Goal: Information Seeking & Learning: Learn about a topic

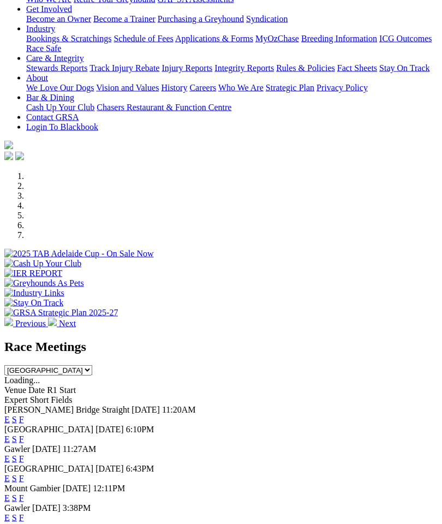
scroll to position [194, 0]
click at [24, 414] on link "F" at bounding box center [21, 418] width 5 height 9
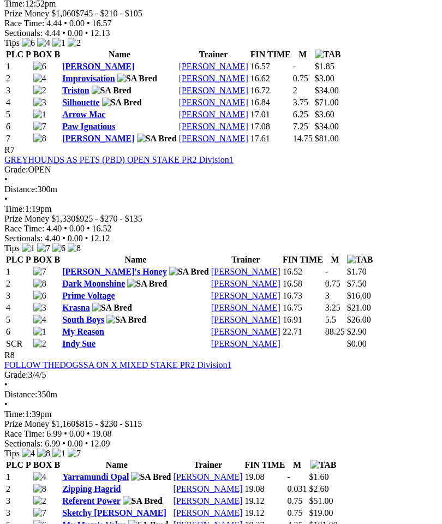
scroll to position [1558, 0]
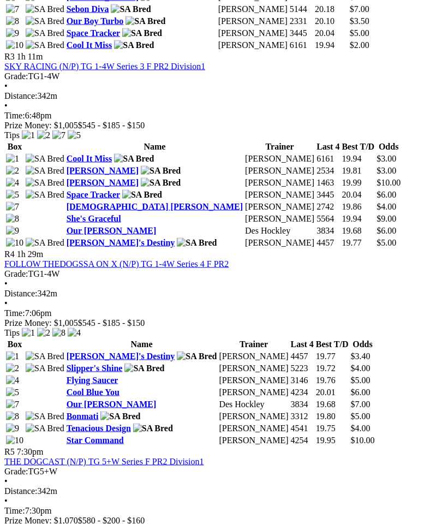
scroll to position [918, 0]
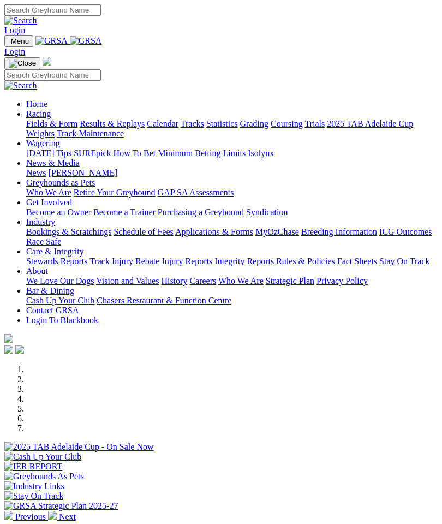
scroll to position [209, 0]
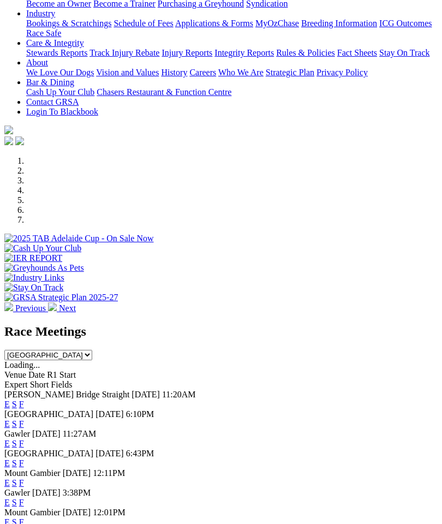
click at [24, 439] on link "F" at bounding box center [21, 443] width 5 height 9
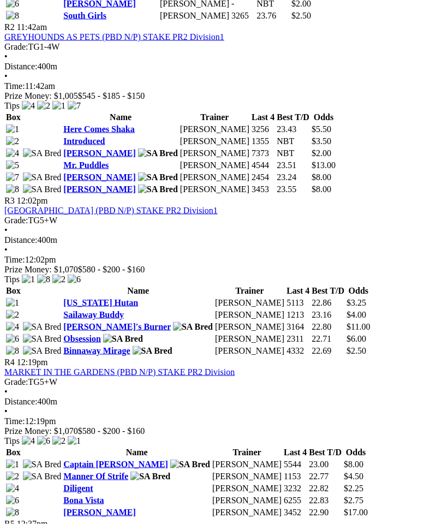
scroll to position [707, 0]
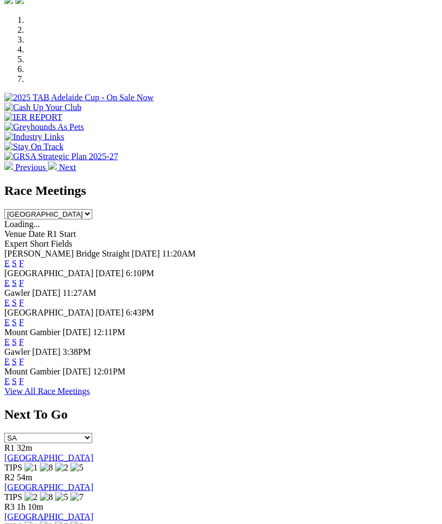
scroll to position [351, 0]
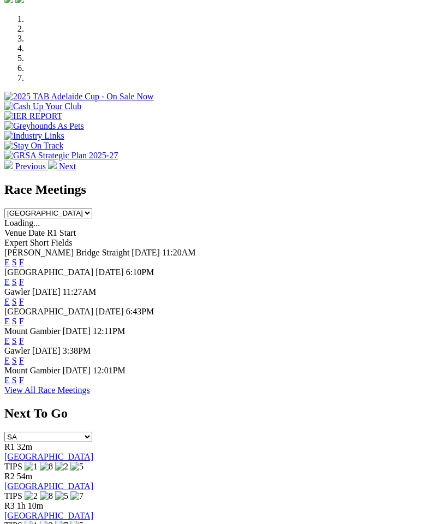
click at [24, 317] on link "F" at bounding box center [21, 321] width 5 height 9
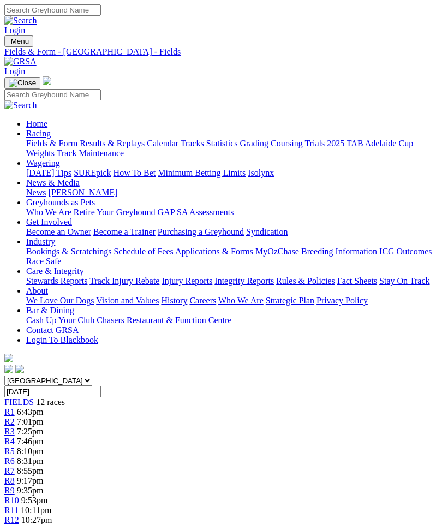
click at [15, 447] on link "R5" at bounding box center [9, 451] width 10 height 9
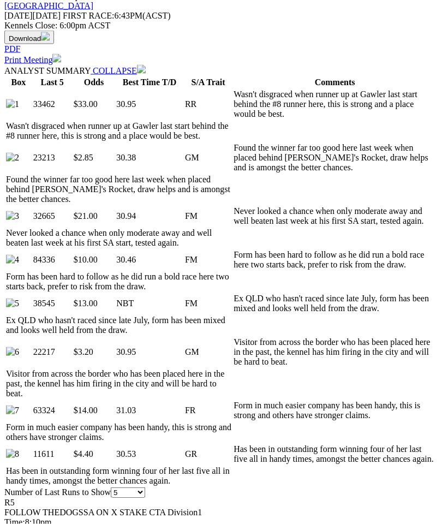
scroll to position [535, 0]
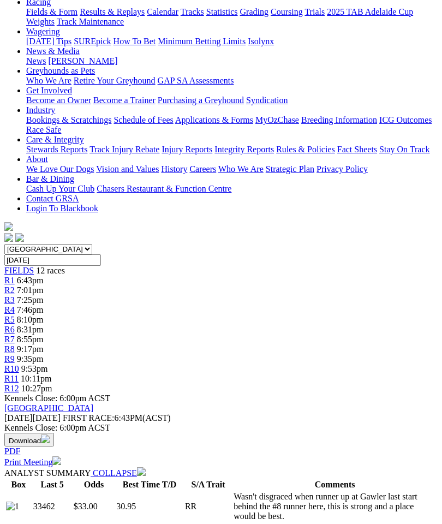
scroll to position [0, 0]
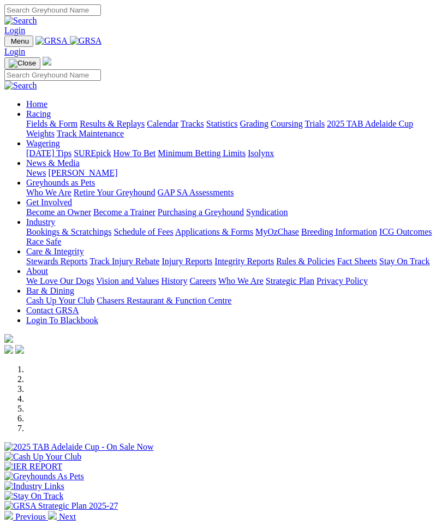
scroll to position [351, 0]
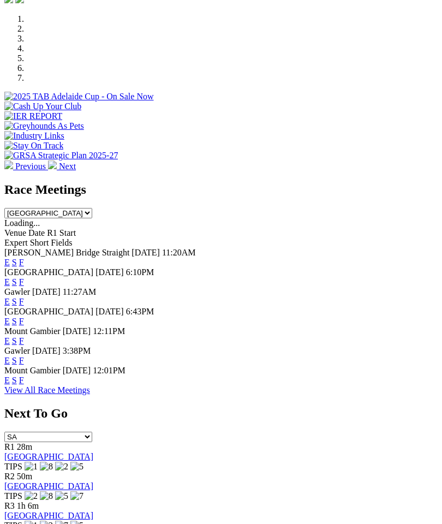
click at [24, 356] on link "F" at bounding box center [21, 360] width 5 height 9
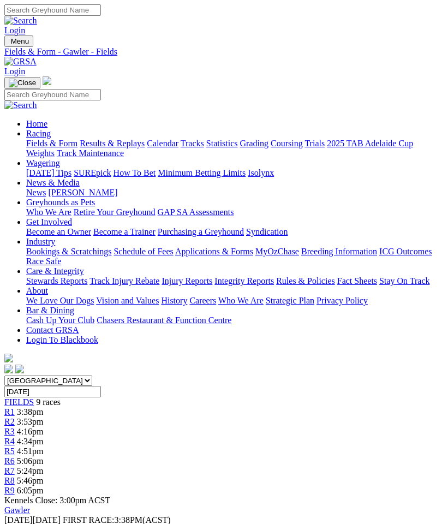
click at [15, 486] on span "R9" at bounding box center [9, 490] width 10 height 9
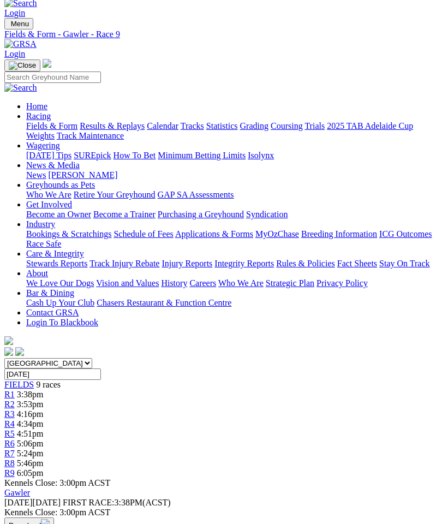
scroll to position [9, 0]
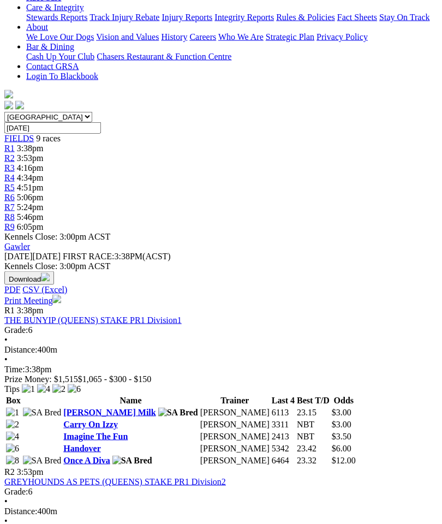
scroll to position [236, 0]
